Goal: Task Accomplishment & Management: Complete application form

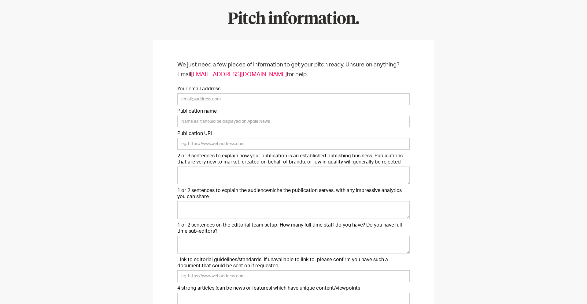
scroll to position [52, 0]
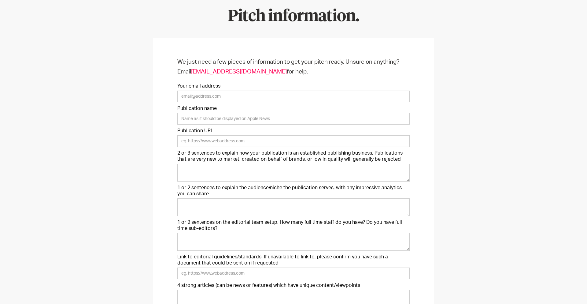
click at [247, 154] on label "2 or 3 sentences to explain how your publication is an established publishing b…" at bounding box center [293, 156] width 233 height 12
click at [247, 164] on textarea "2 or 3 sentences to explain how your publication is an established publishing b…" at bounding box center [293, 173] width 233 height 18
click at [247, 154] on label "2 or 3 sentences to explain how your publication is an established publishing b…" at bounding box center [293, 156] width 233 height 12
click at [247, 164] on textarea "2 or 3 sentences to explain how your publication is an established publishing b…" at bounding box center [293, 173] width 233 height 18
click at [247, 154] on label "2 or 3 sentences to explain how your publication is an established publishing b…" at bounding box center [293, 156] width 233 height 12
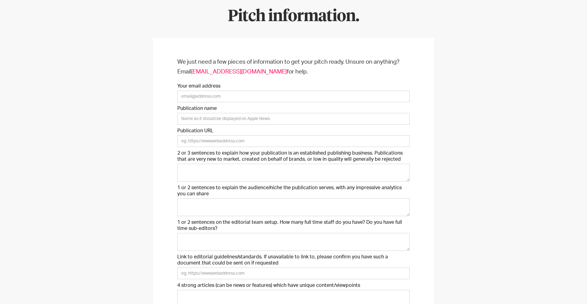
click at [247, 164] on textarea "2 or 3 sentences to explain how your publication is an established publishing b…" at bounding box center [293, 173] width 233 height 18
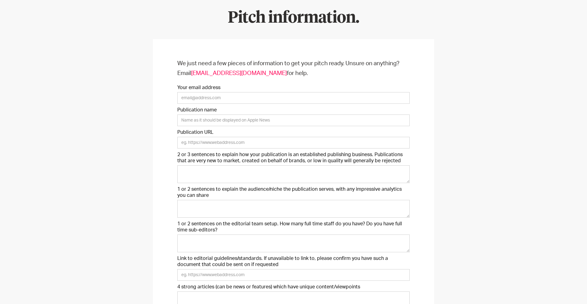
click at [274, 188] on label "1 or 2 sentences to explain the audience/niche the publication serves, with any…" at bounding box center [293, 192] width 233 height 12
click at [274, 200] on textarea "1 or 2 sentences to explain the audience/niche the publication serves, with any…" at bounding box center [293, 209] width 233 height 18
click at [274, 188] on label "1 or 2 sentences to explain the audience/niche the publication serves, with any…" at bounding box center [293, 192] width 233 height 12
click at [274, 200] on textarea "1 or 2 sentences to explain the audience/niche the publication serves, with any…" at bounding box center [293, 209] width 233 height 18
click at [276, 191] on label "1 or 2 sentences to explain the audience/niche the publication serves, with any…" at bounding box center [293, 192] width 233 height 12
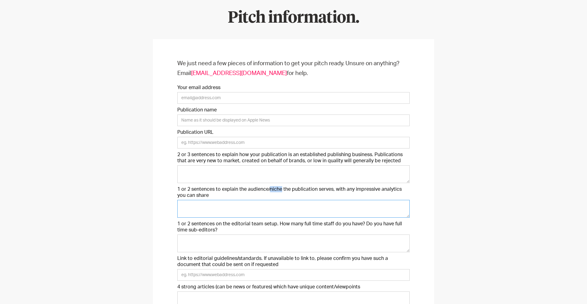
click at [276, 200] on textarea "1 or 2 sentences to explain the audience/niche the publication serves, with any…" at bounding box center [293, 209] width 233 height 18
drag, startPoint x: 275, startPoint y: 191, endPoint x: 145, endPoint y: 187, distance: 130.1
click at [145, 187] on div "We just need a few pieces of information to get your pitch ready. Unsure on any…" at bounding box center [293, 214] width 587 height 374
click at [196, 189] on label "1 or 2 sentences to explain the audience/niche the publication serves, with any…" at bounding box center [293, 192] width 233 height 12
click at [196, 200] on textarea "1 or 2 sentences to explain the audience/niche the publication serves, with any…" at bounding box center [293, 209] width 233 height 18
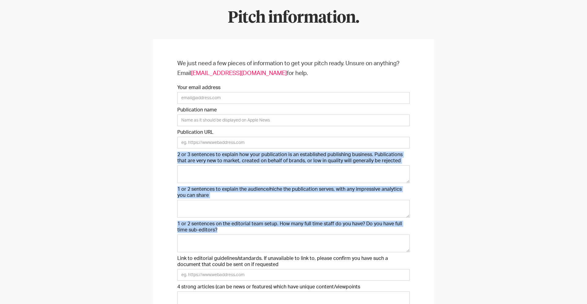
drag, startPoint x: 214, startPoint y: 232, endPoint x: 170, endPoint y: 155, distance: 87.9
click at [170, 155] on div "We just need a few pieces of information to get your pitch ready. Unsure on any…" at bounding box center [293, 213] width 281 height 349
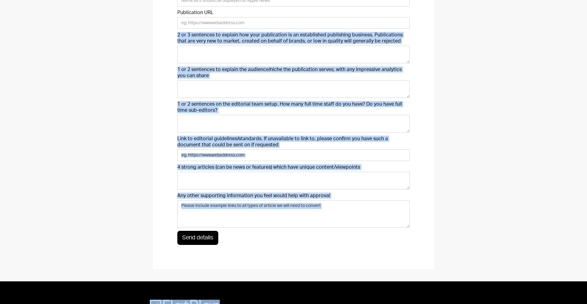
scroll to position [257, 0]
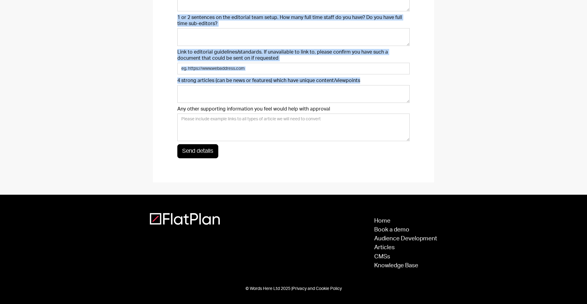
drag, startPoint x: 170, startPoint y: 155, endPoint x: 395, endPoint y: 109, distance: 230.0
click at [395, 109] on div "We just need a few pieces of information to get your pitch ready. Unsure on any…" at bounding box center [293, 7] width 281 height 349
